Goal: Check status: Check status

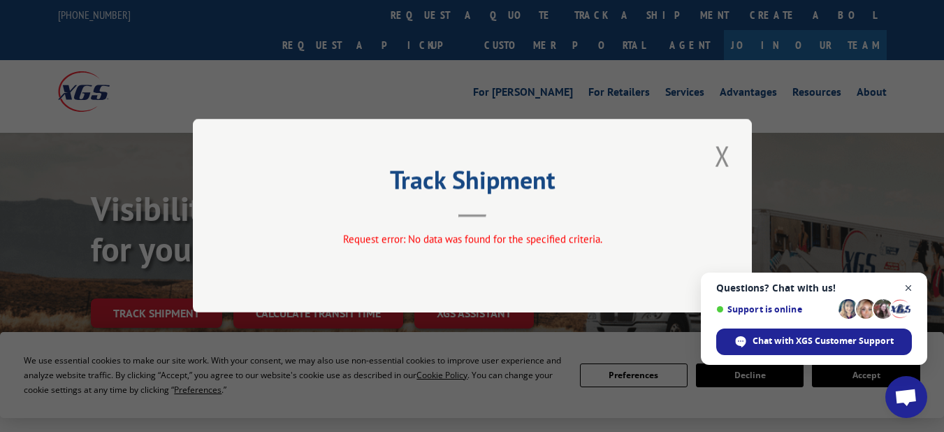
click at [907, 284] on span "Open chat" at bounding box center [908, 287] width 17 height 17
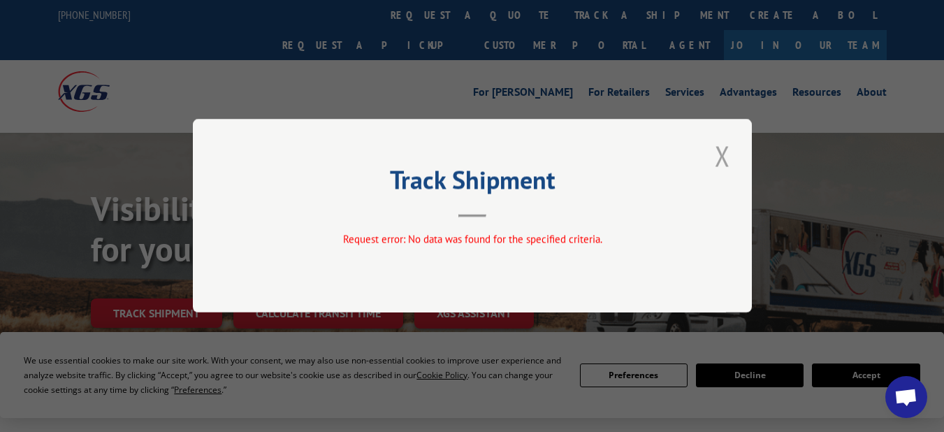
click at [718, 164] on button "Close modal" at bounding box center [722, 155] width 24 height 38
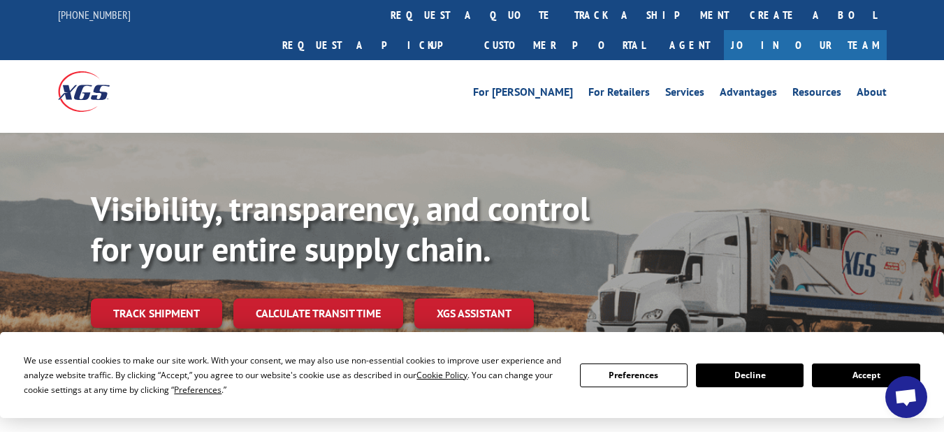
click at [842, 376] on button "Accept" at bounding box center [866, 375] width 108 height 24
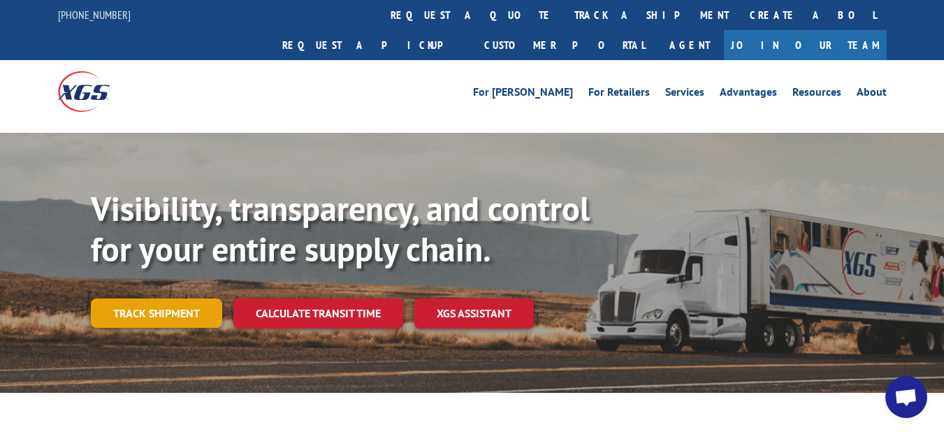
click at [205, 298] on link "Track shipment" at bounding box center [156, 312] width 131 height 29
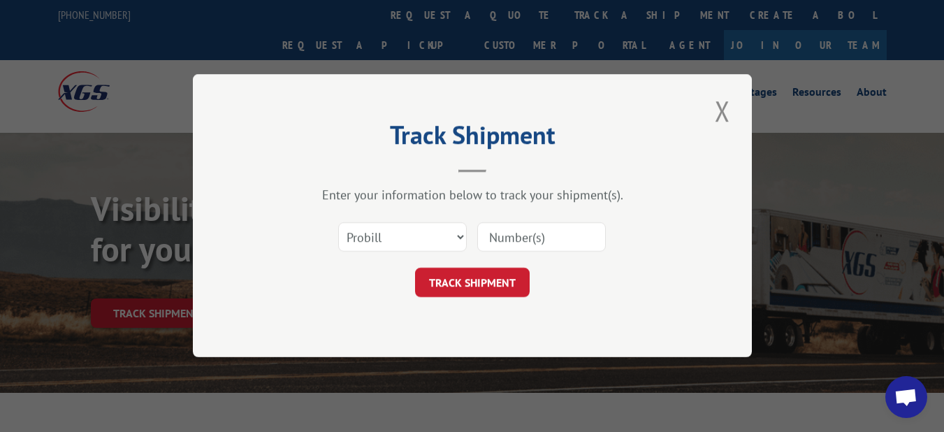
click at [522, 239] on input at bounding box center [541, 237] width 129 height 29
type input "26574348"
click at [502, 272] on button "TRACK SHIPMENT" at bounding box center [472, 282] width 115 height 29
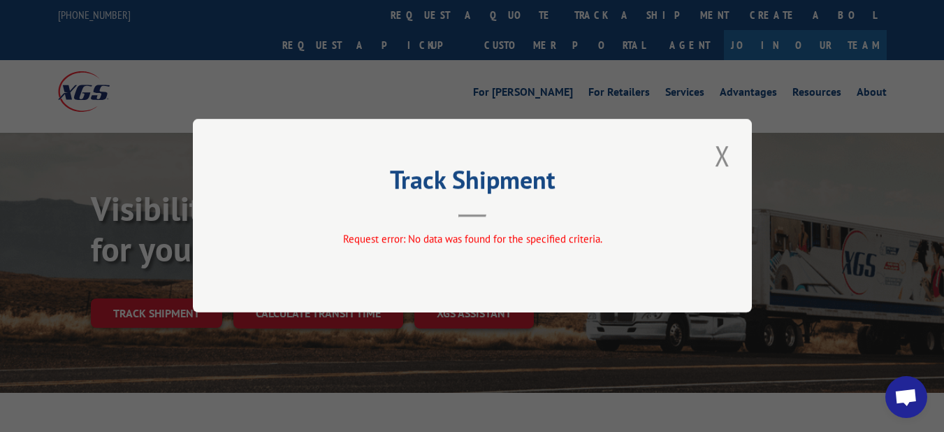
click at [721, 156] on button "Close modal" at bounding box center [722, 155] width 24 height 38
